Goal: Task Accomplishment & Management: Use online tool/utility

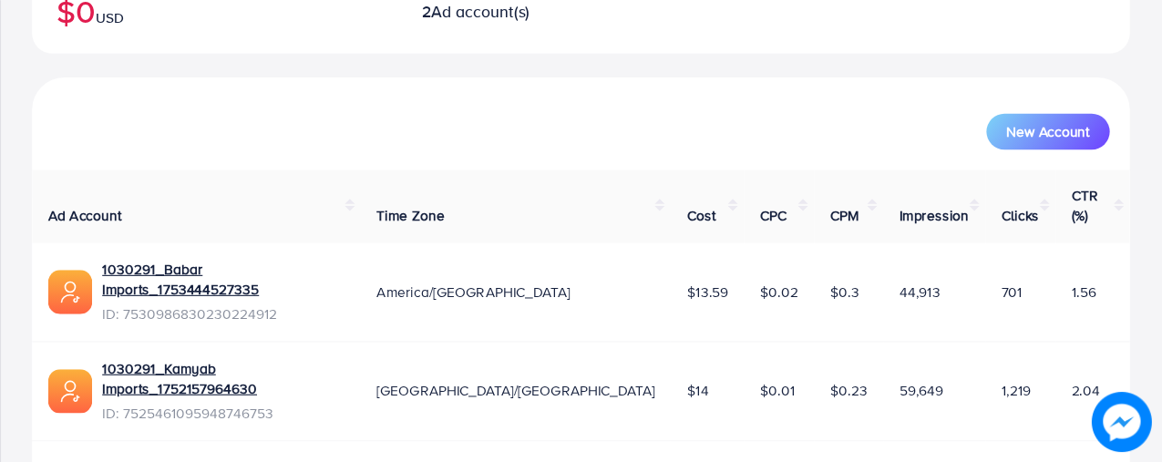
scroll to position [235, 0]
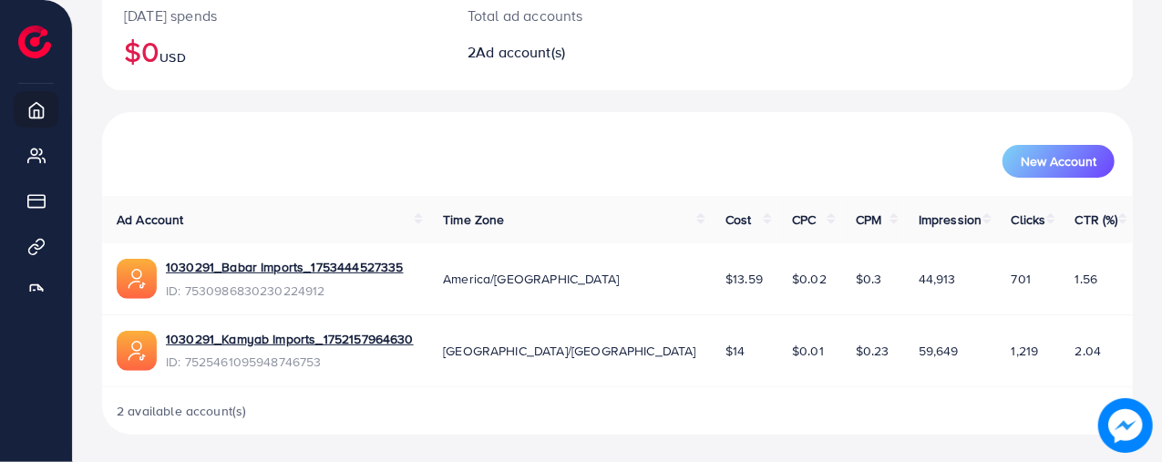
click at [656, 139] on div "New Account" at bounding box center [617, 153] width 1023 height 47
click at [46, 41] on img at bounding box center [34, 42] width 33 height 33
click at [39, 57] on li at bounding box center [41, 31] width 47 height 53
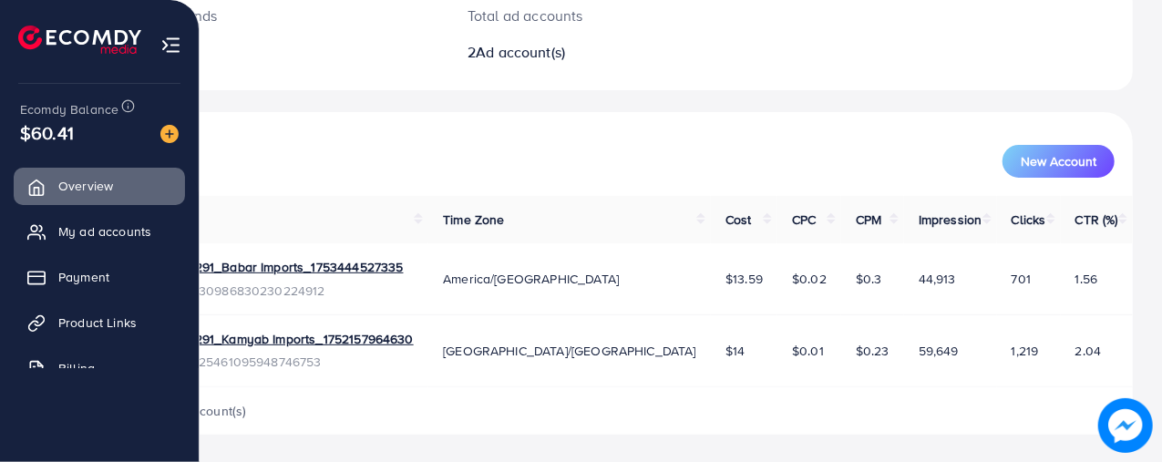
click at [108, 84] on div "Ecomdy Balance $60.41" at bounding box center [99, 122] width 169 height 77
click at [110, 244] on link "My ad accounts" at bounding box center [99, 231] width 171 height 36
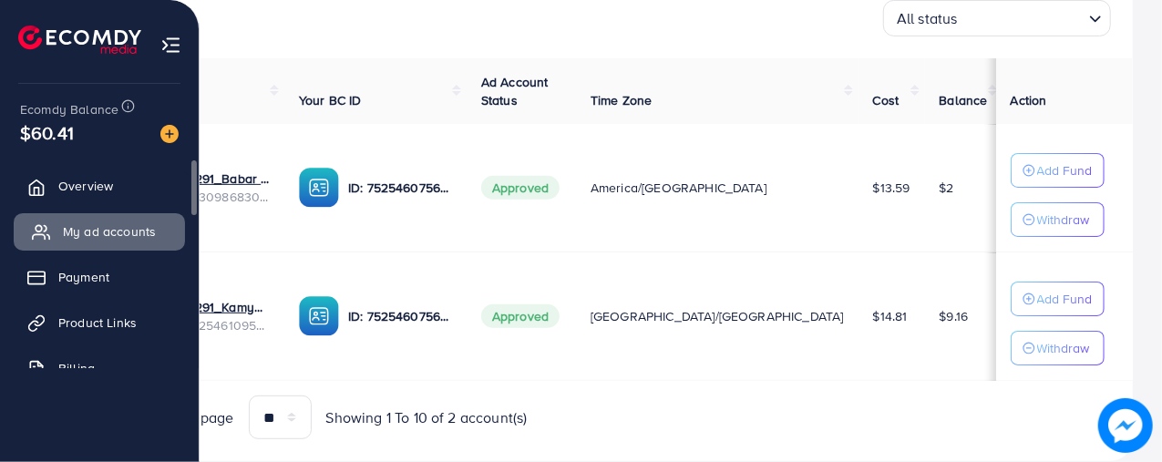
scroll to position [305, 0]
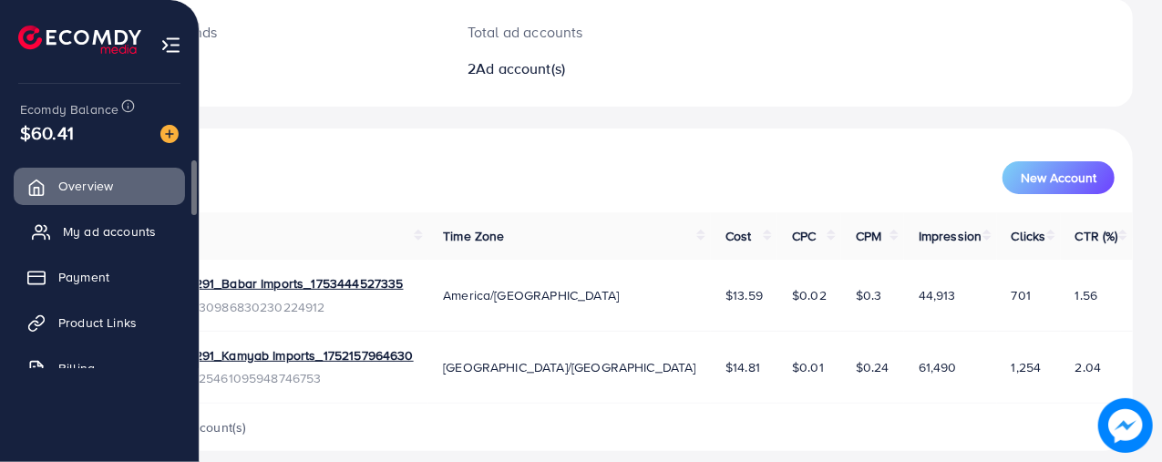
scroll to position [235, 0]
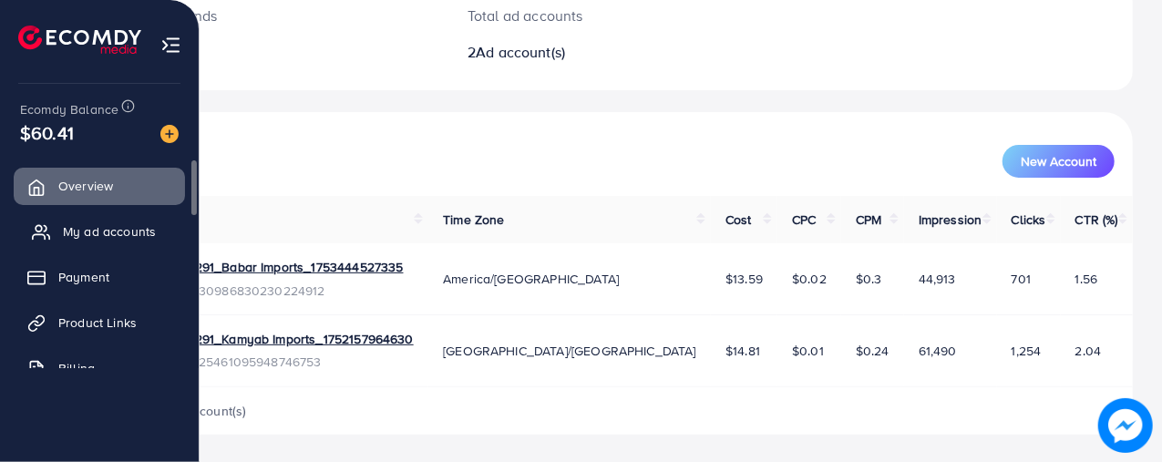
click at [101, 233] on span "My ad accounts" at bounding box center [109, 231] width 93 height 18
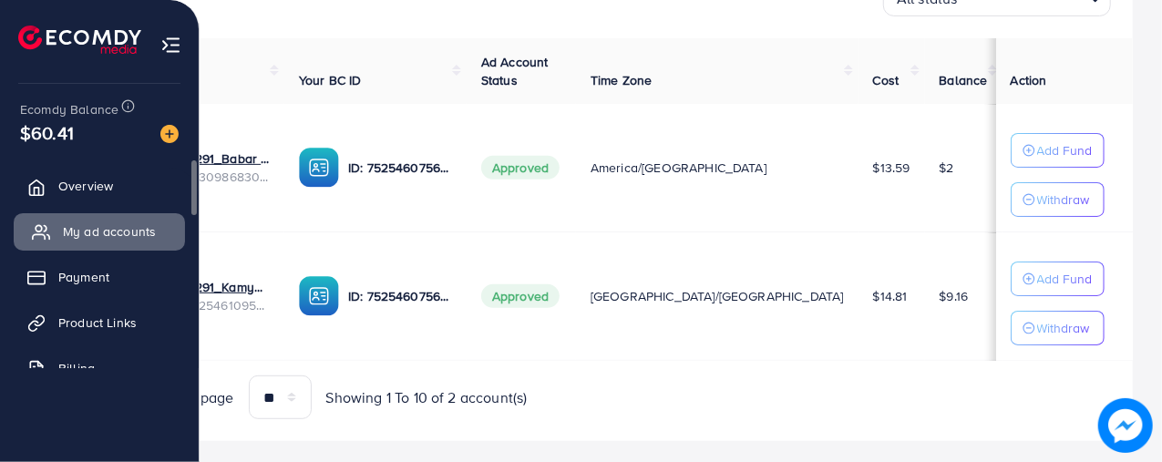
scroll to position [317, 0]
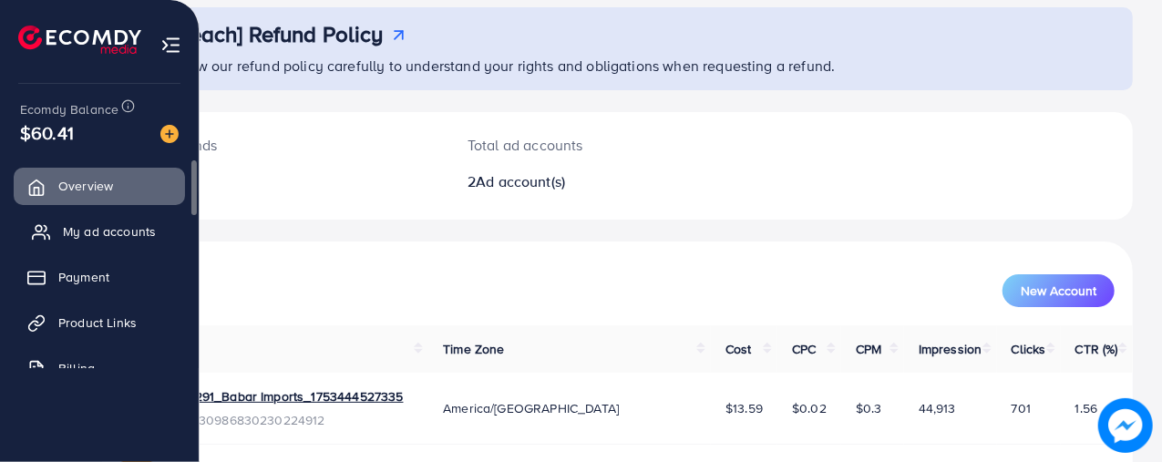
scroll to position [176, 0]
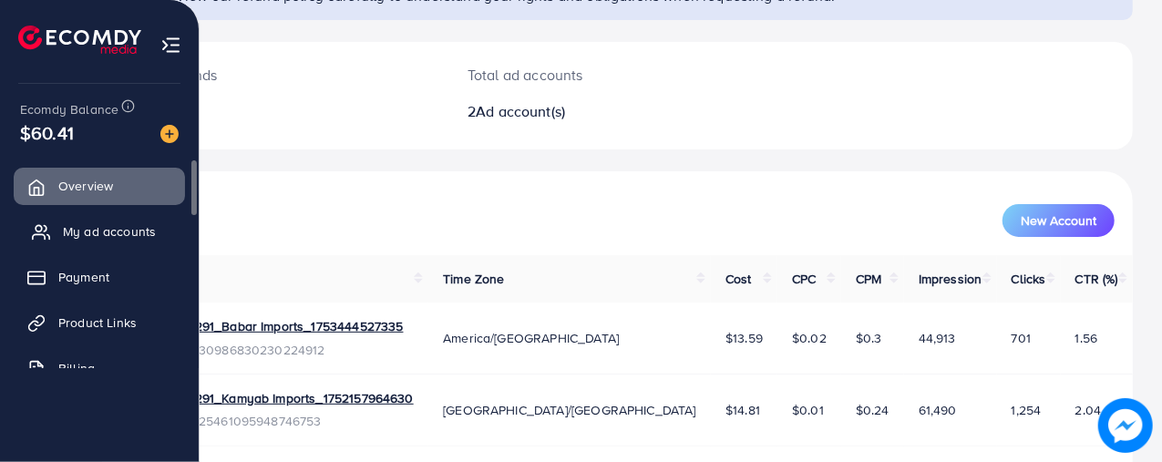
click at [122, 239] on span "My ad accounts" at bounding box center [109, 231] width 93 height 18
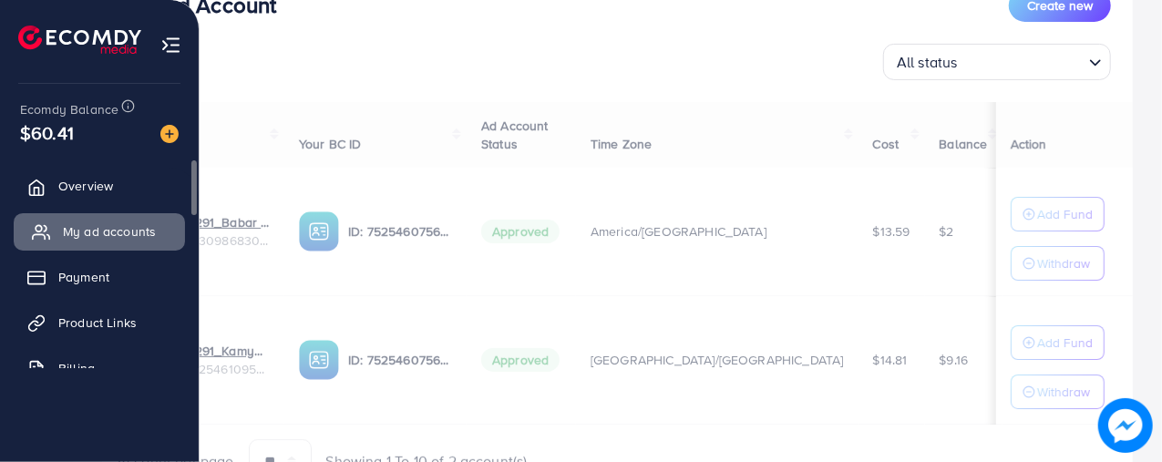
scroll to position [259, 0]
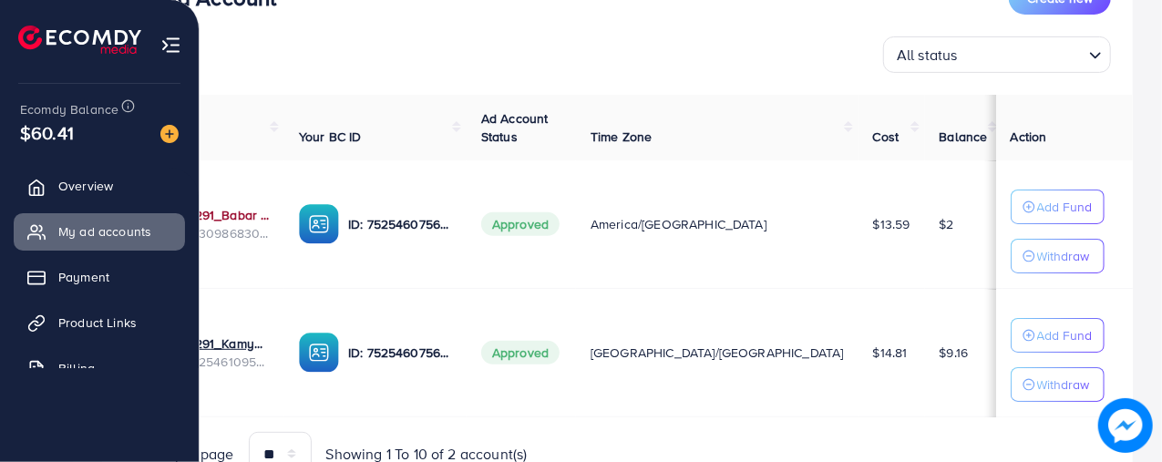
click at [268, 208] on link "1030291_Babar Imports_1753444527335" at bounding box center [218, 215] width 104 height 18
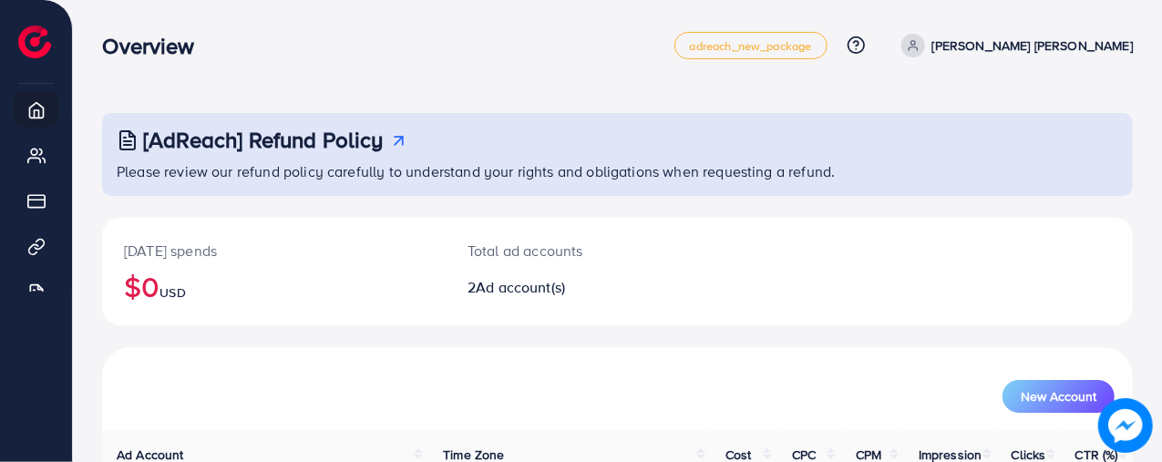
click at [27, 56] on img at bounding box center [34, 42] width 33 height 33
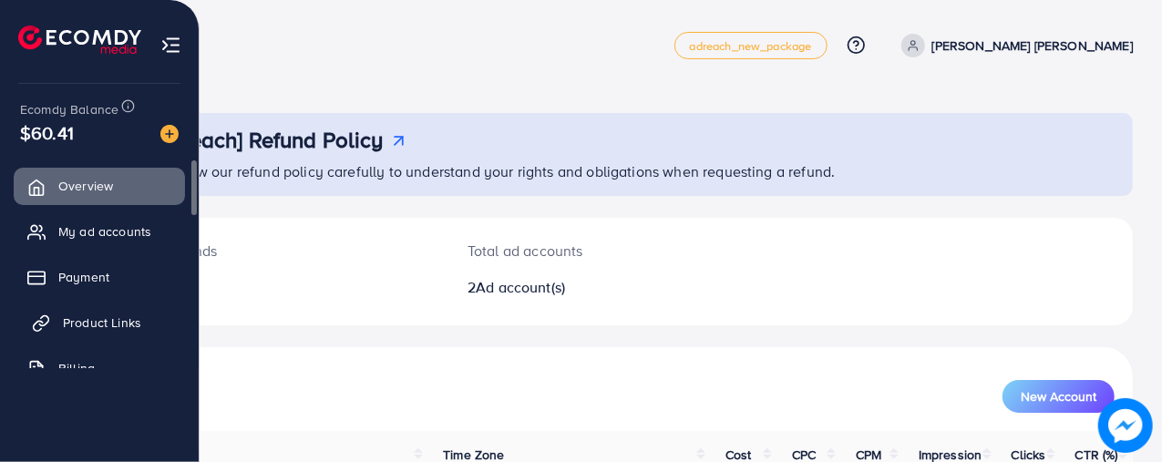
click at [117, 334] on link "Product Links" at bounding box center [99, 322] width 171 height 36
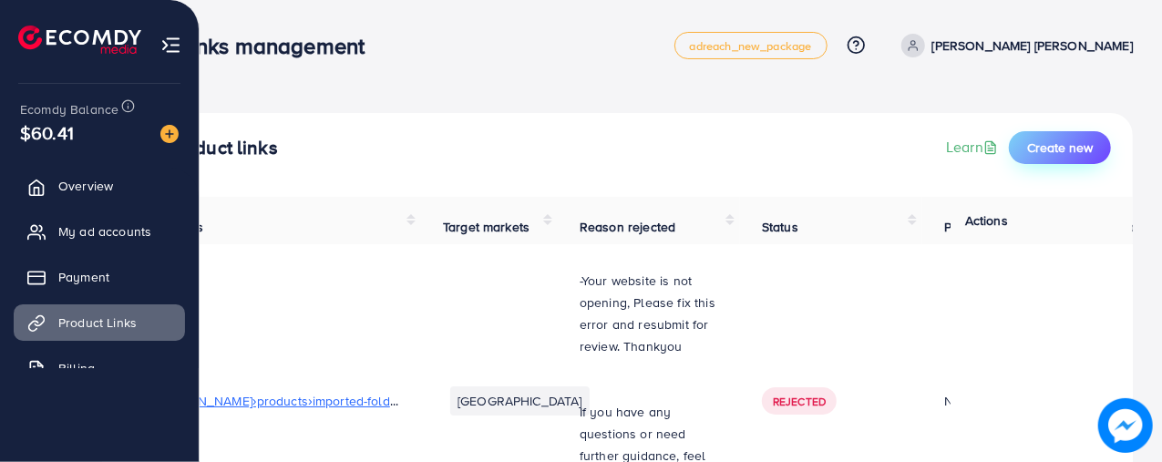
click at [1073, 159] on button "Create new" at bounding box center [1060, 147] width 102 height 33
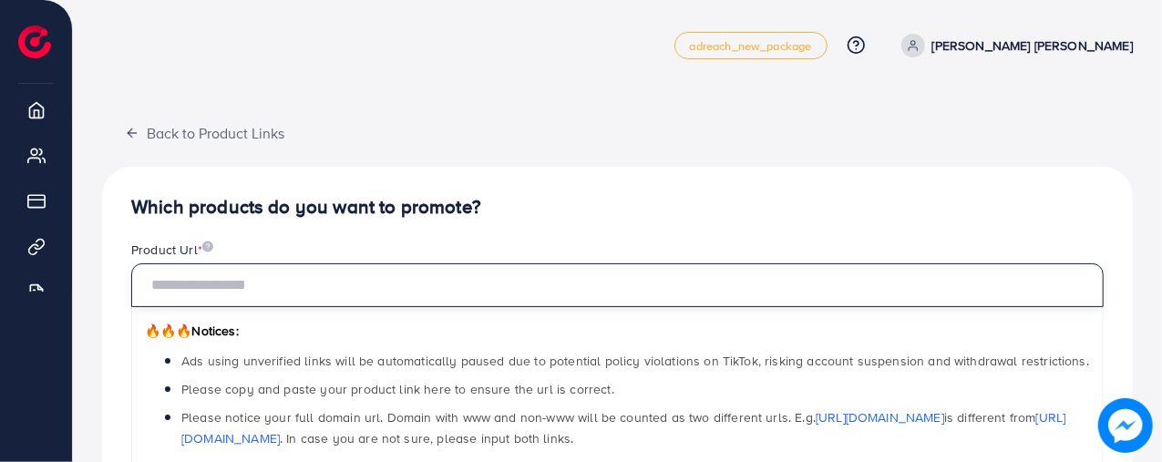
click at [927, 281] on input "text" at bounding box center [617, 285] width 972 height 44
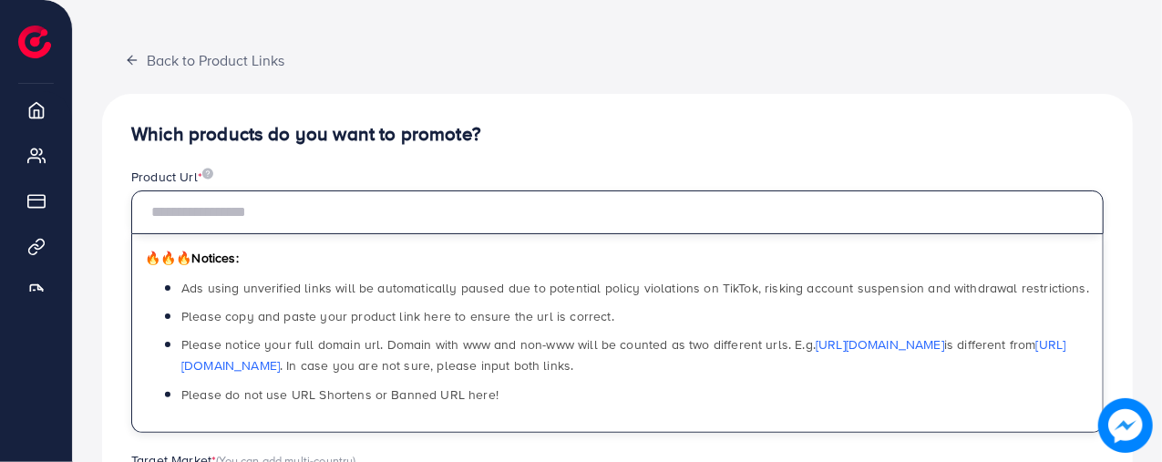
scroll to position [57, 0]
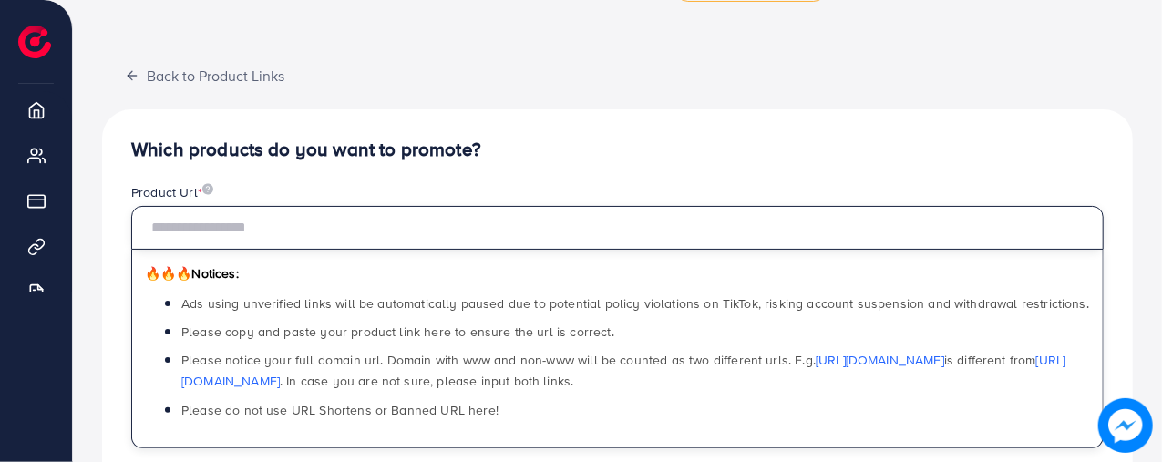
paste input "**********"
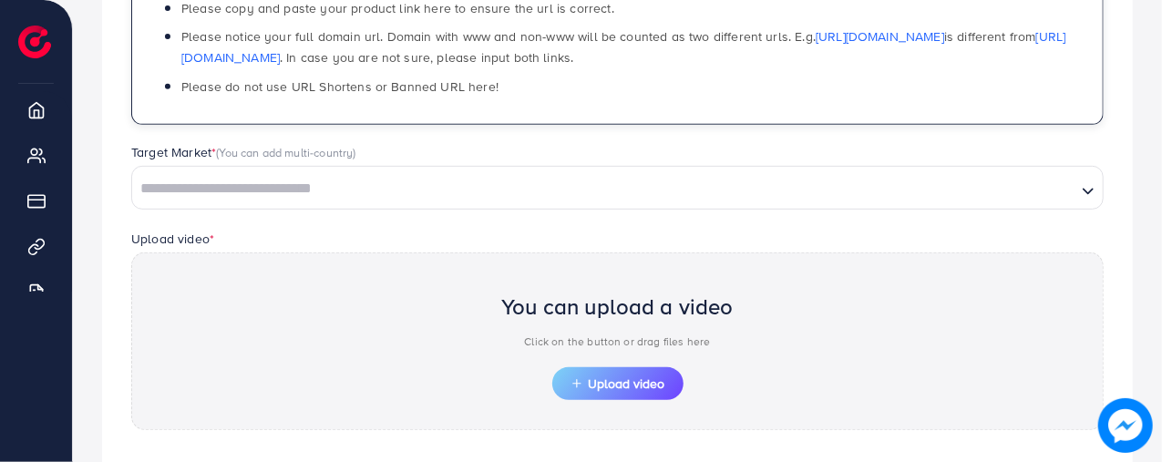
scroll to position [383, 0]
type input "**********"
click at [354, 187] on input "Search for option" at bounding box center [604, 187] width 940 height 28
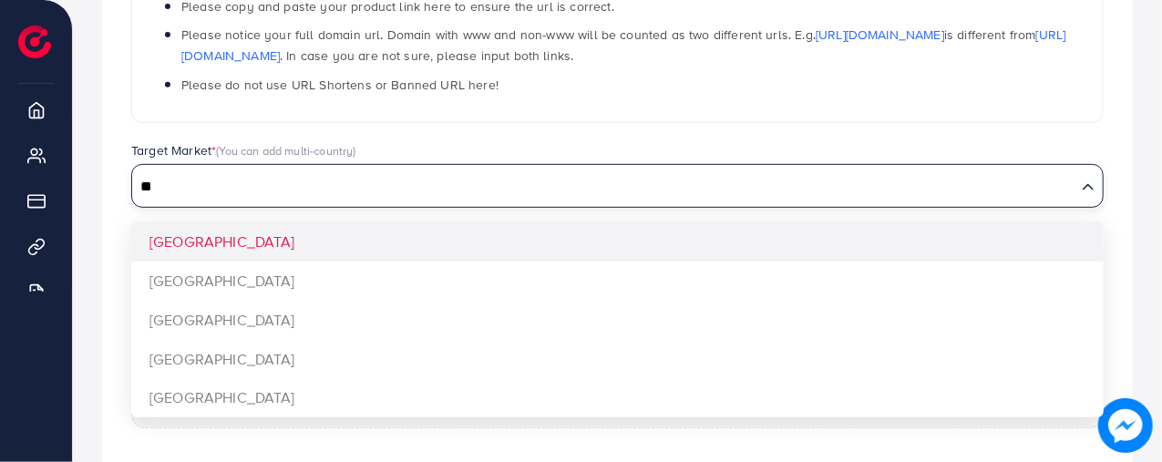
type input "*"
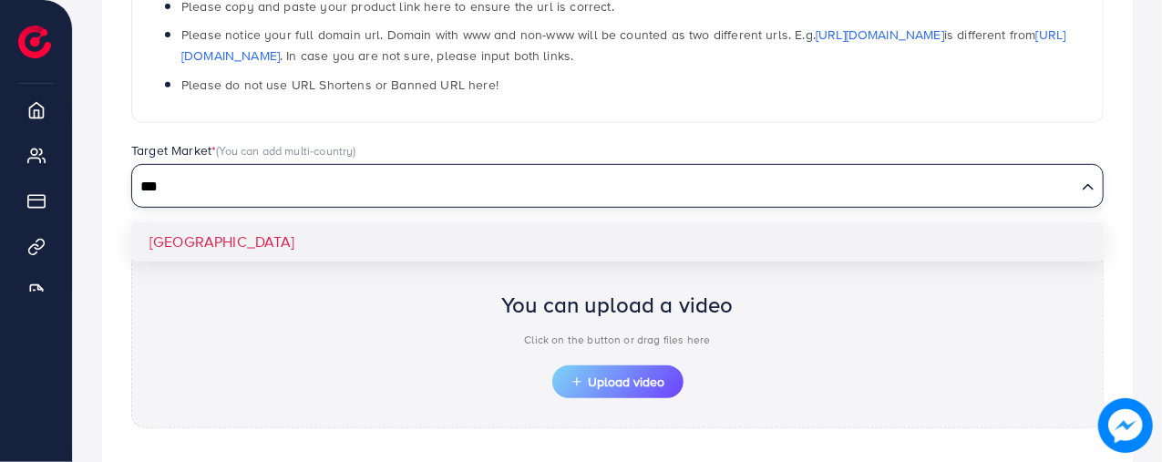
type input "***"
click at [187, 222] on div "Target Market * (You can add multi-country) *** Loading... [GEOGRAPHIC_DATA]" at bounding box center [617, 183] width 1001 height 85
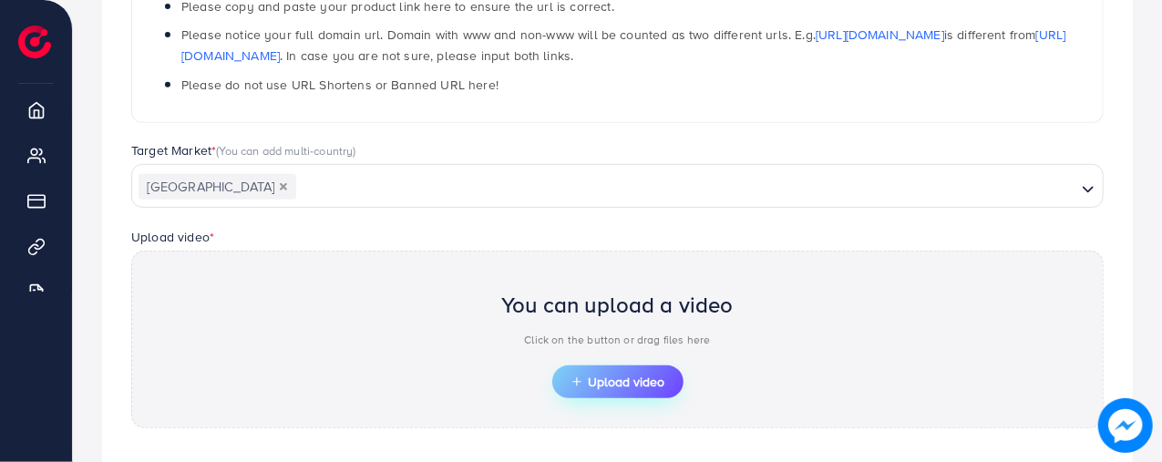
click at [603, 379] on span "Upload video" at bounding box center [617, 381] width 95 height 13
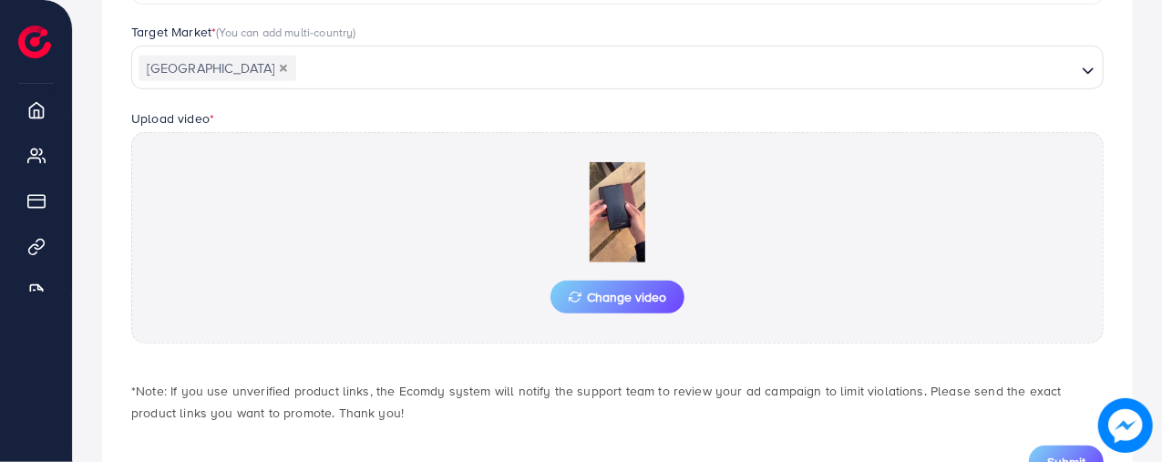
scroll to position [572, 0]
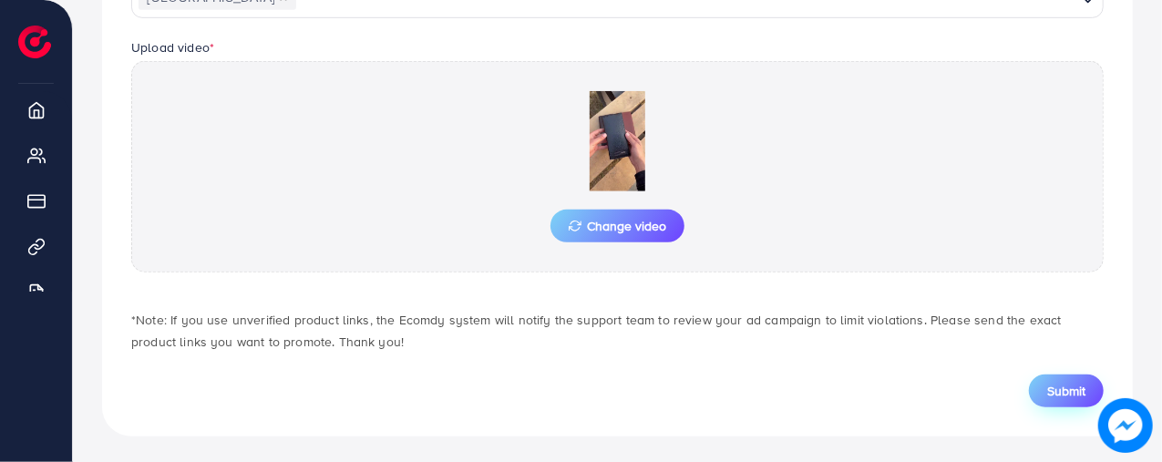
click at [1071, 388] on span "Submit" at bounding box center [1066, 391] width 38 height 18
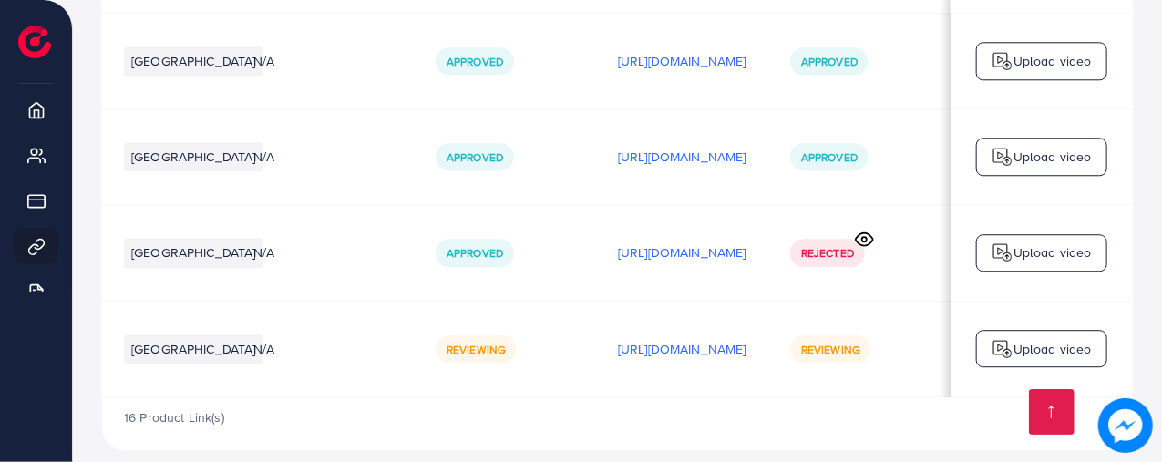
scroll to position [0, 412]
click at [864, 230] on icon at bounding box center [864, 239] width 19 height 19
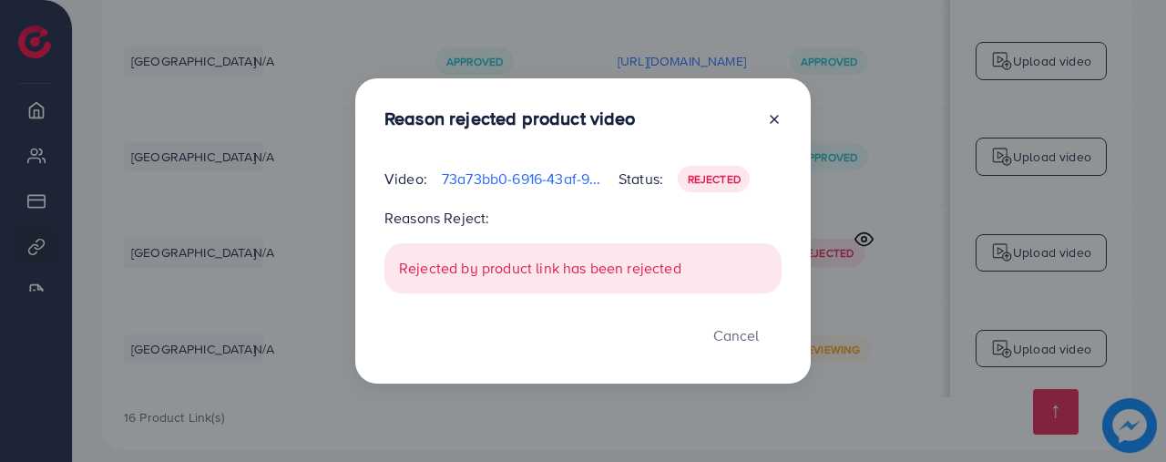
click at [779, 119] on icon at bounding box center [774, 119] width 15 height 15
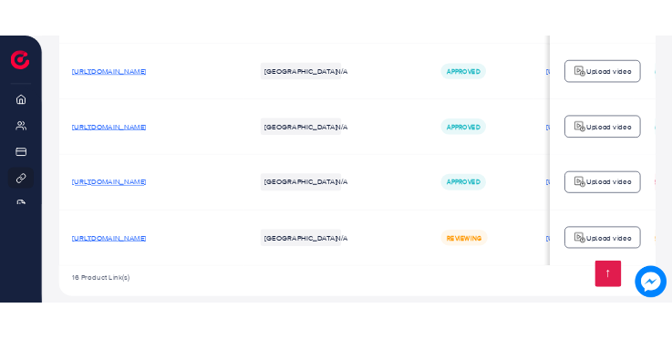
scroll to position [2624, 0]
